Goal: Transaction & Acquisition: Purchase product/service

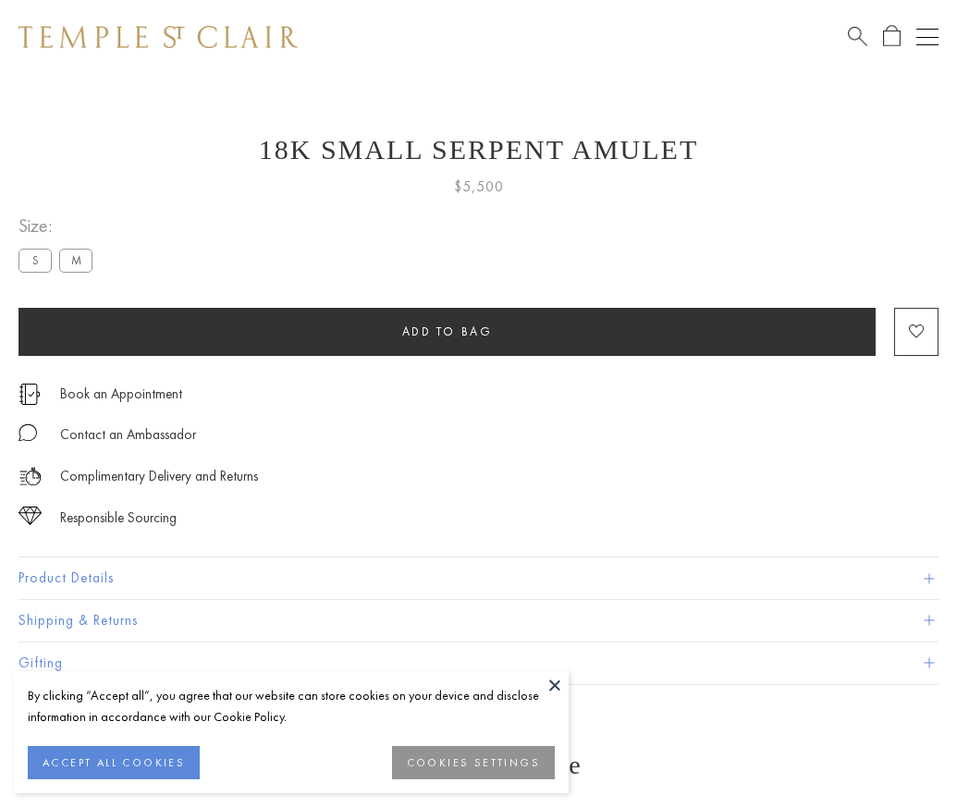
click at [446, 331] on span "Add to bag" at bounding box center [447, 332] width 91 height 16
